Goal: Task Accomplishment & Management: Manage account settings

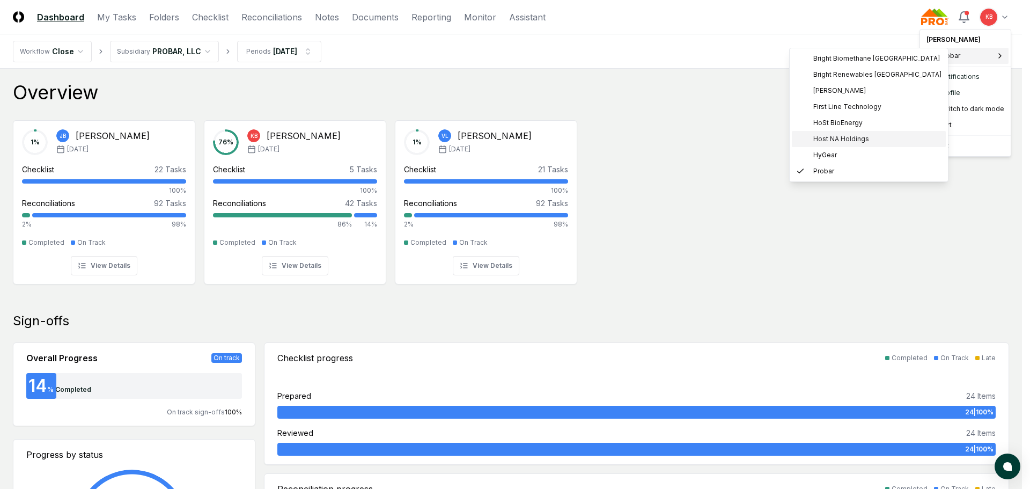
click at [857, 137] on span "Host NA Holdings" at bounding box center [842, 139] width 56 height 10
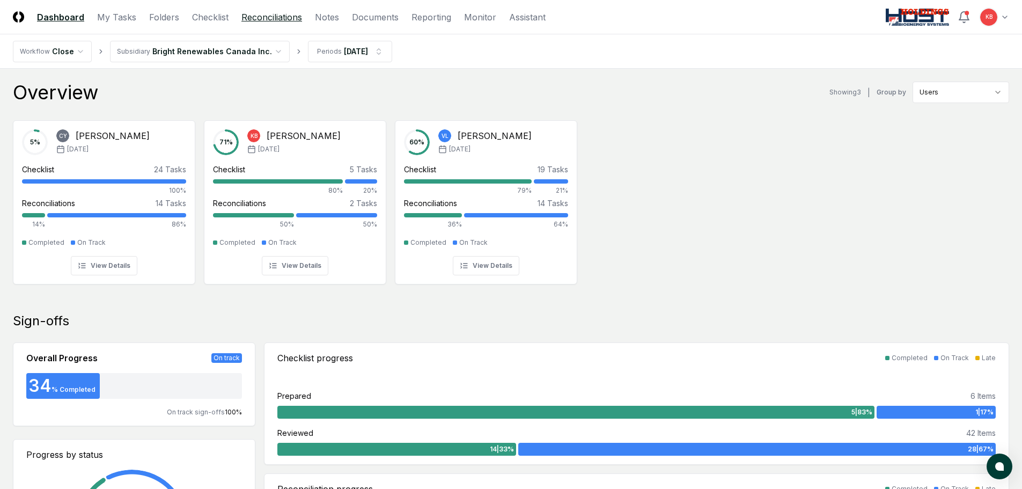
click at [265, 14] on link "Reconciliations" at bounding box center [271, 17] width 61 height 13
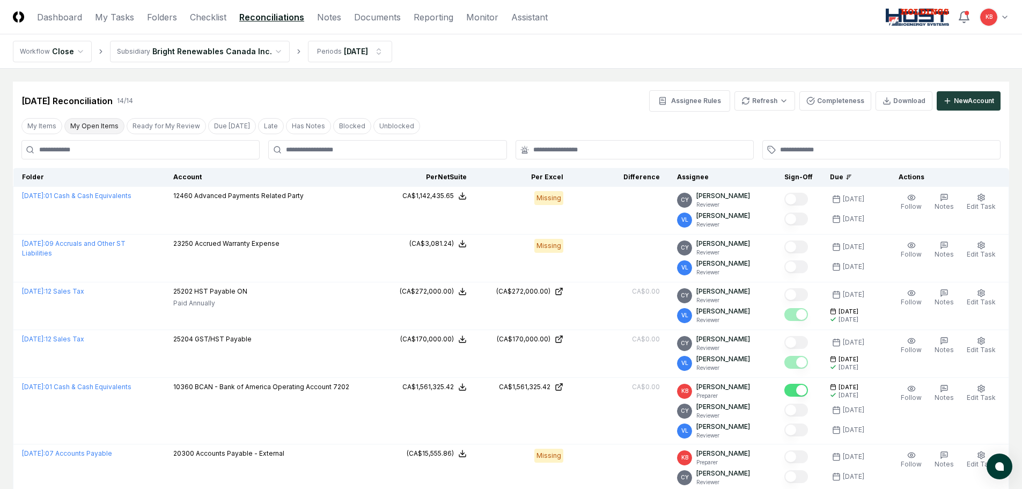
click at [79, 124] on button "My Open Items" at bounding box center [94, 126] width 60 height 16
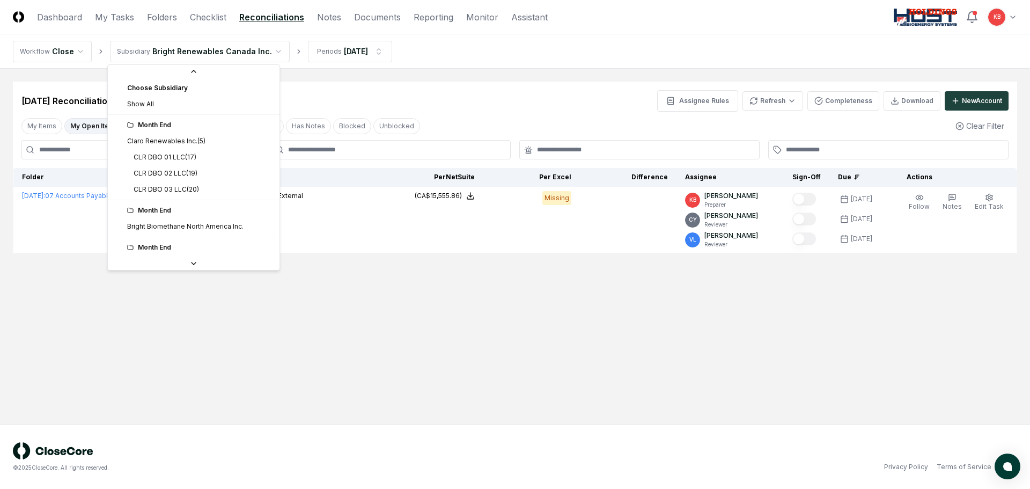
click at [231, 51] on html "CloseCore Dashboard My Tasks Folders Checklist Reconciliations Notes Documents …" at bounding box center [515, 244] width 1030 height 489
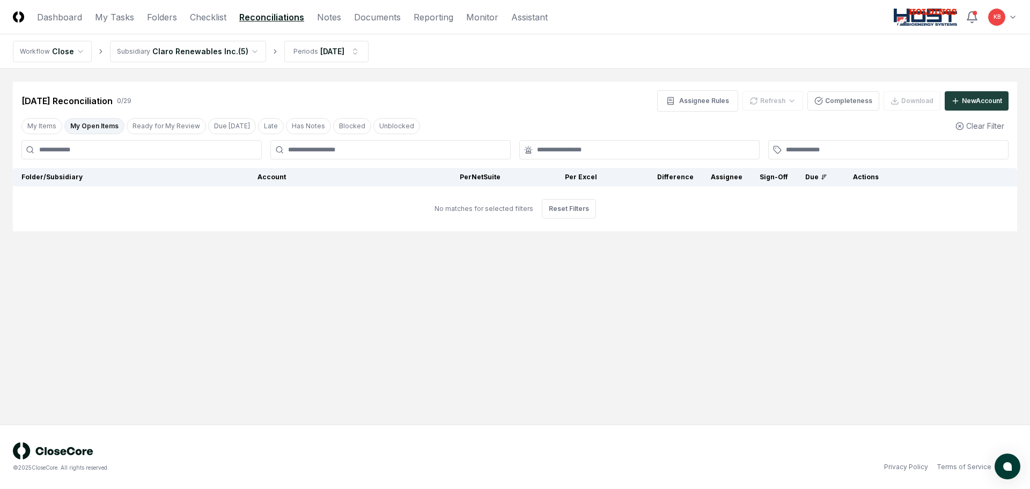
click at [240, 48] on html "CloseCore Dashboard My Tasks Folders Checklist Reconciliations Notes Documents …" at bounding box center [515, 244] width 1030 height 489
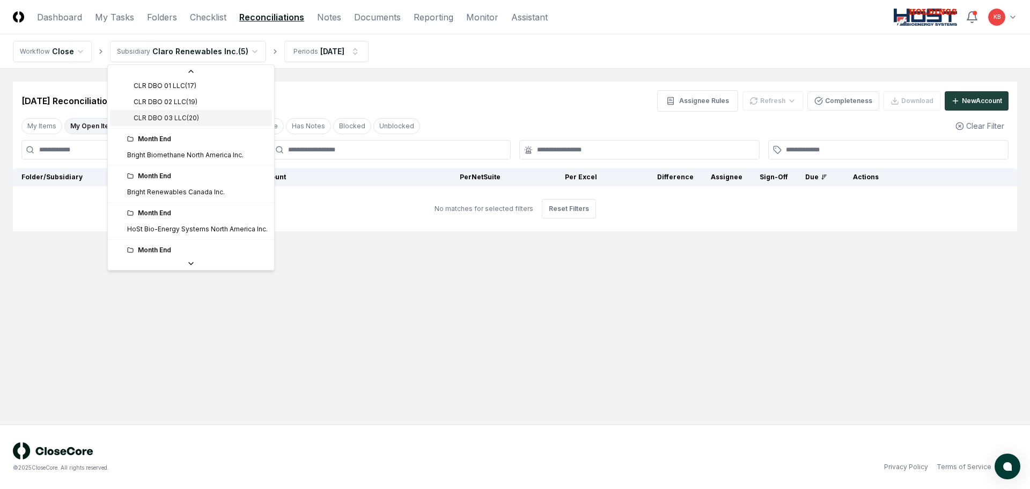
scroll to position [90, 0]
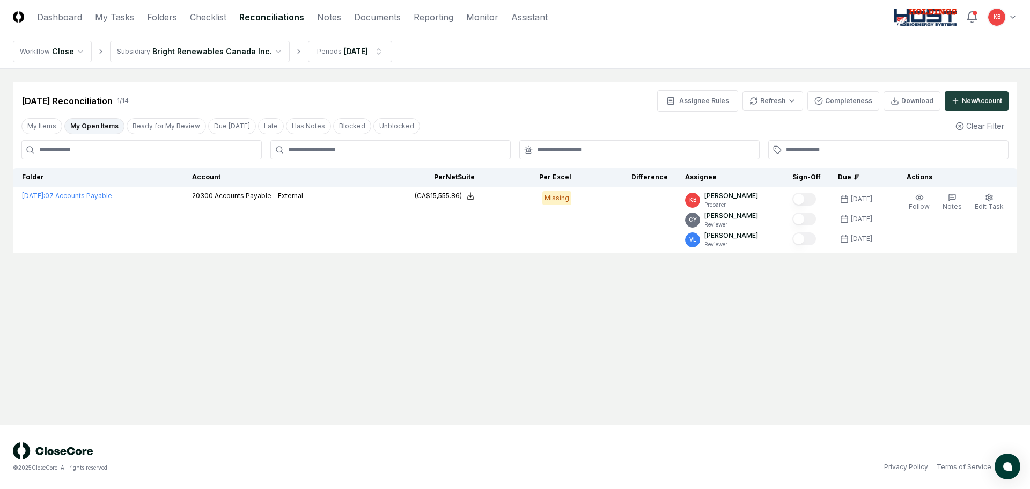
click at [259, 49] on html "CloseCore Dashboard My Tasks Folders Checklist Reconciliations Notes Documents …" at bounding box center [515, 244] width 1030 height 489
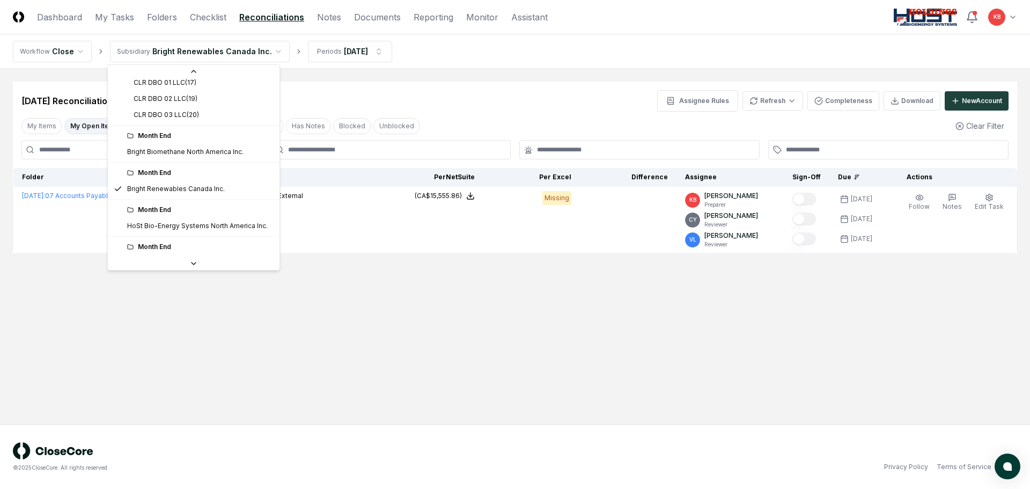
scroll to position [104, 0]
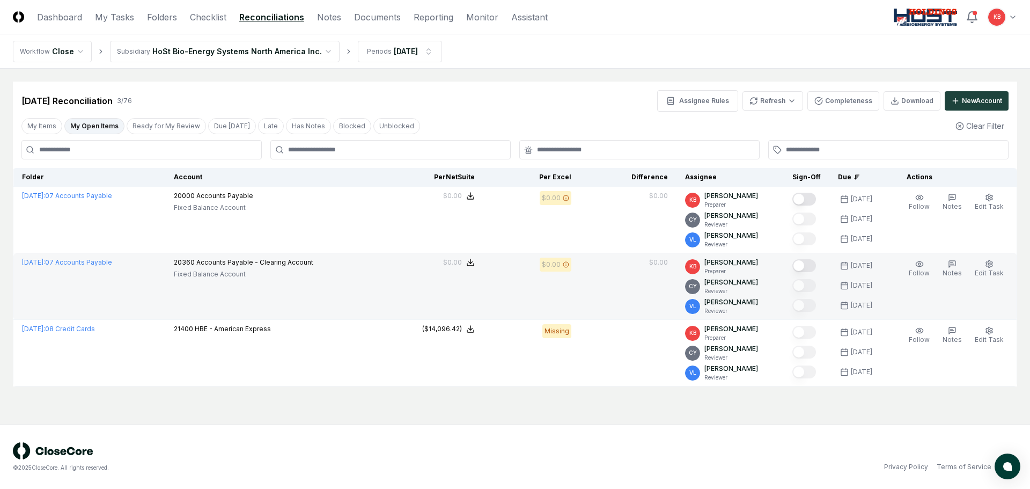
click at [804, 261] on button "Mark complete" at bounding box center [805, 265] width 24 height 13
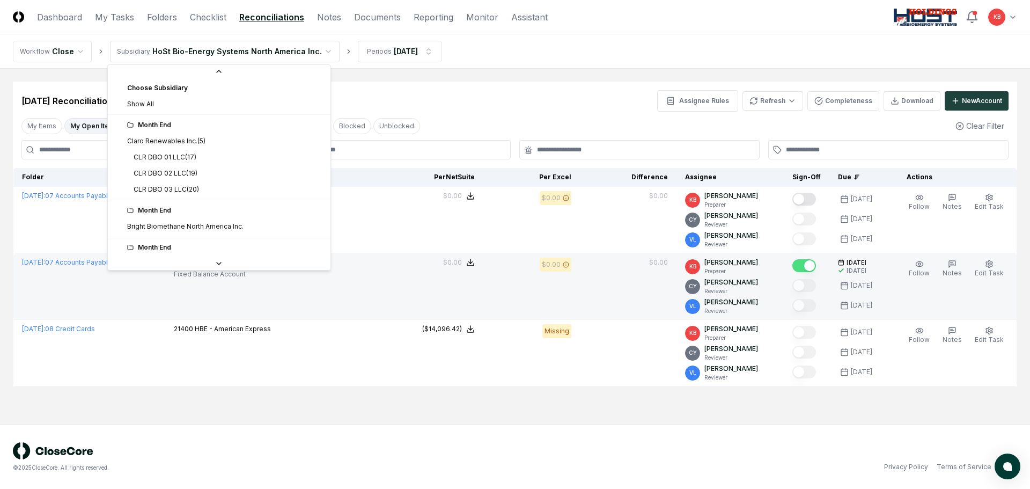
click at [217, 52] on html "CloseCore Dashboard My Tasks Folders Checklist Reconciliations Notes Documents …" at bounding box center [515, 244] width 1030 height 489
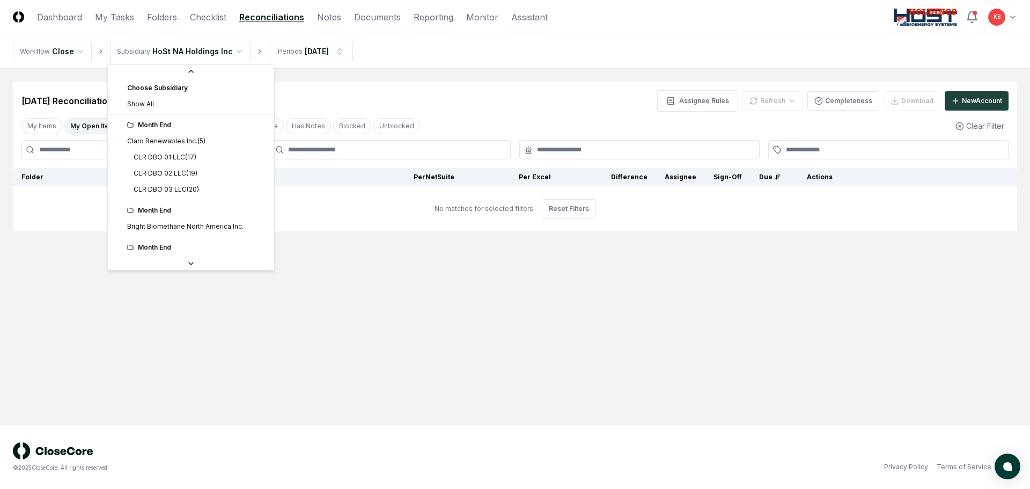
click at [214, 49] on html "CloseCore Dashboard My Tasks Folders Checklist Reconciliations Notes Documents …" at bounding box center [515, 244] width 1030 height 489
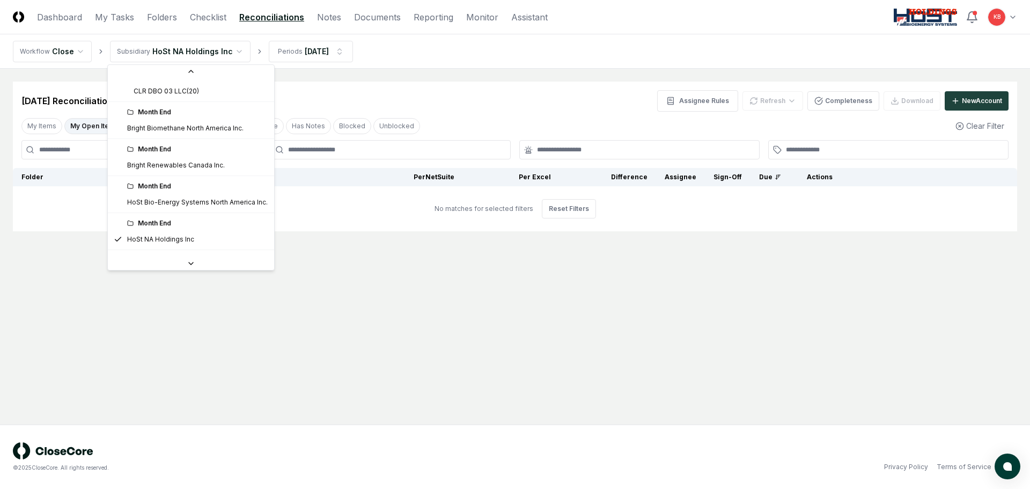
scroll to position [115, 0]
